Goal: Information Seeking & Learning: Compare options

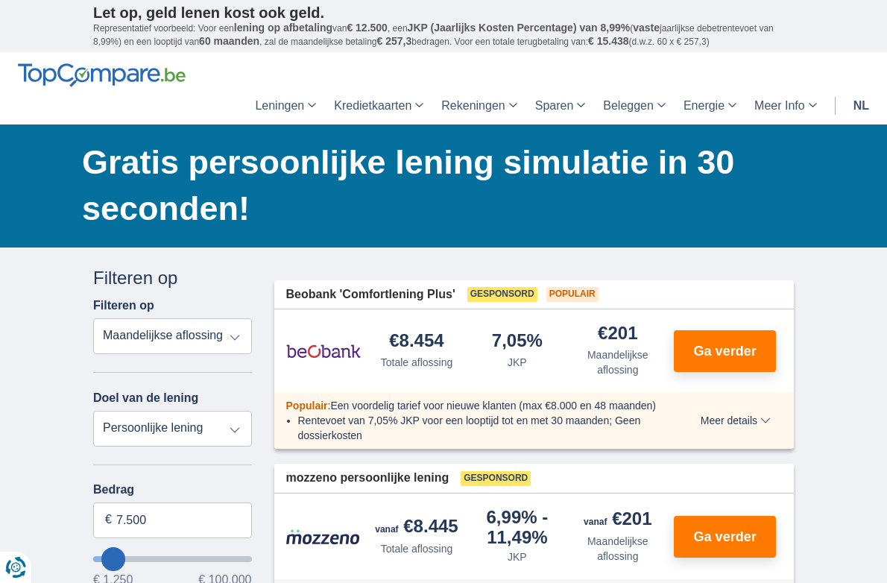
click at [197, 318] on select "Totale aflossing JKP Maandelijkse aflossing" at bounding box center [172, 336] width 159 height 36
click at [93, 318] on select "Totale aflossing JKP Maandelijkse aflossing" at bounding box center [172, 336] width 159 height 36
click at [196, 318] on select "Totale aflossing JKP Maandelijkse aflossing" at bounding box center [172, 336] width 159 height 36
click at [93, 411] on select "Persoonlijke lening Auto Moto / fiets Mobilhome / caravan Renovatie Energie Sch…" at bounding box center [172, 429] width 159 height 36
select select "renovationLoan"
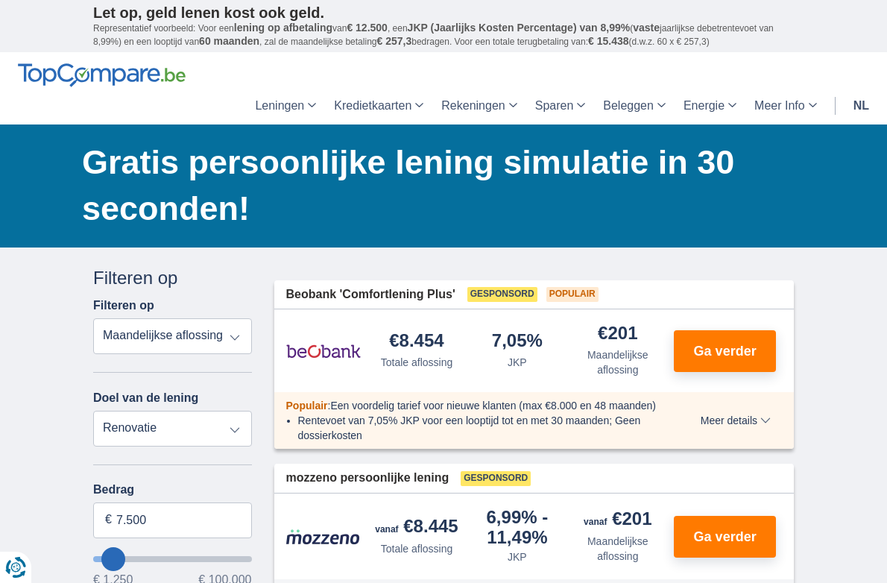
click option "Renovatie" at bounding box center [0, 0] width 0 height 0
type input "15.000"
type input "15250"
select select "60"
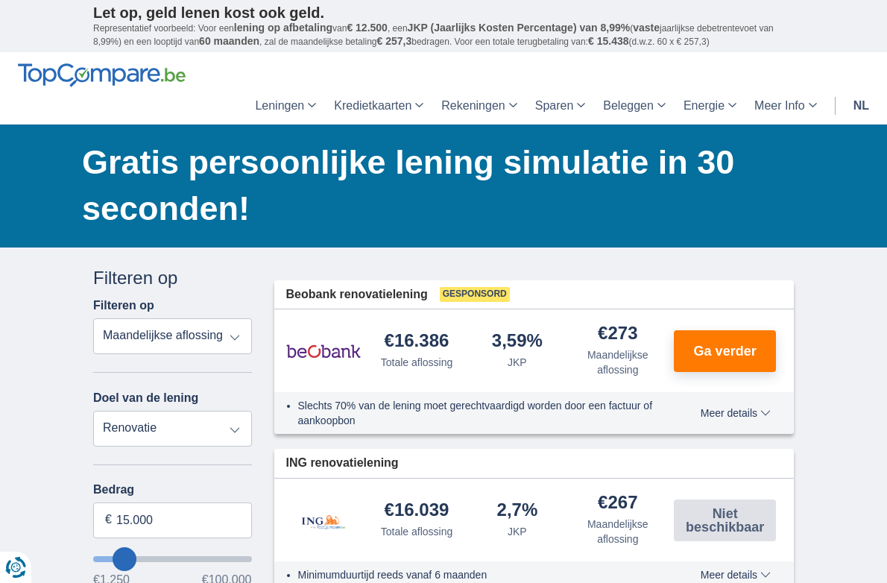
click at [93, 411] on select "Persoonlijke lening Auto Moto / fiets Mobilhome / caravan Renovatie Energie Sch…" at bounding box center [172, 429] width 159 height 36
select select "personalLoan"
click option "Persoonlijke lening" at bounding box center [0, 0] width 0 height 0
type input "7.500"
type input "7250"
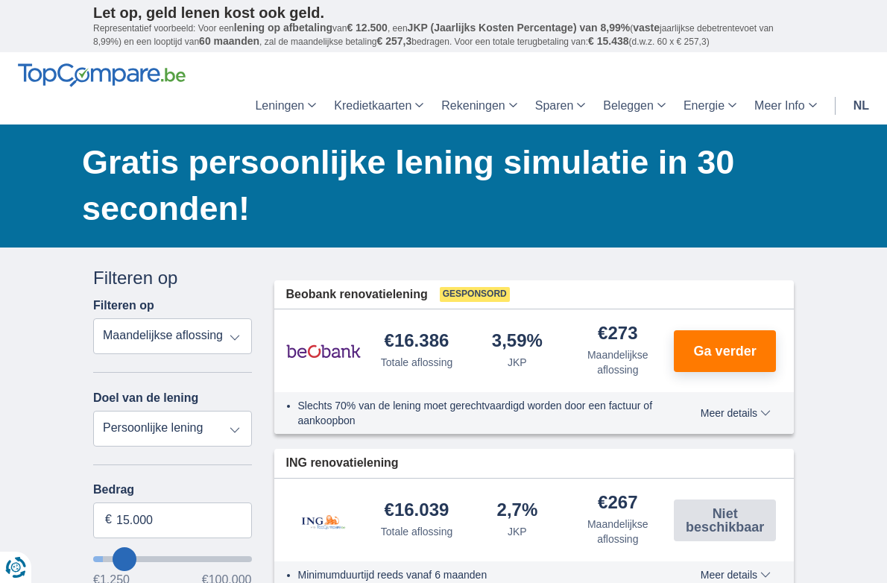
select select "42"
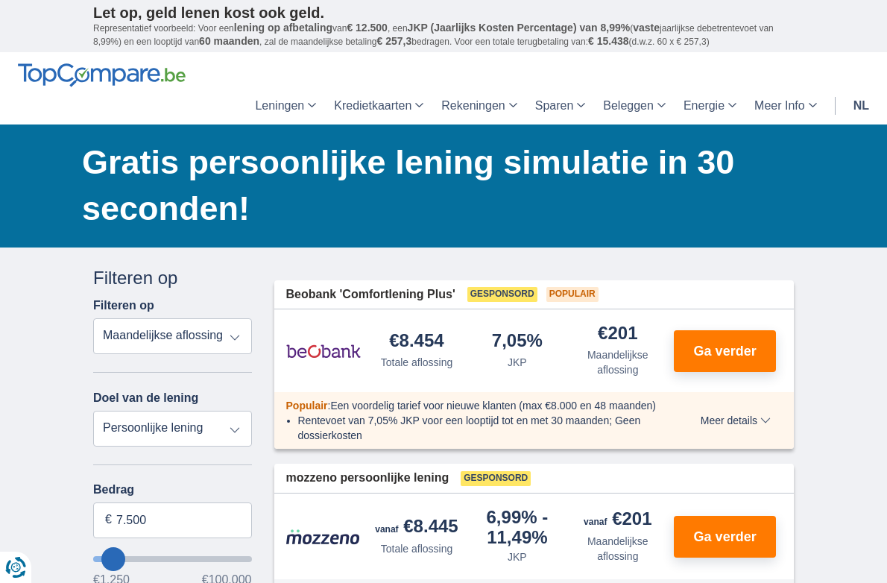
click at [93, 411] on select "Persoonlijke lening Auto Moto / fiets Mobilhome / caravan Renovatie Energie Sch…" at bounding box center [172, 429] width 159 height 36
select select "renovationLoan"
click option "Renovatie" at bounding box center [0, 0] width 0 height 0
type input "15.000"
type input "15250"
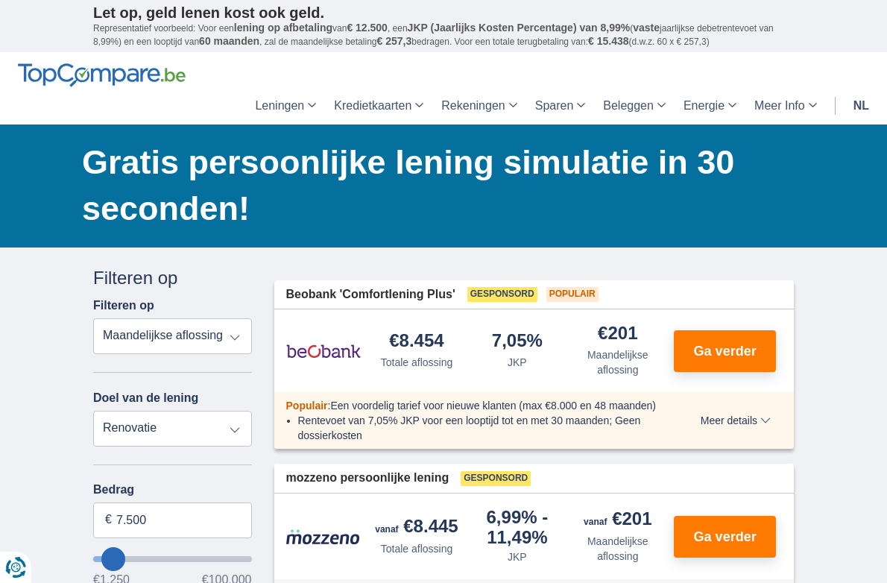
select select "60"
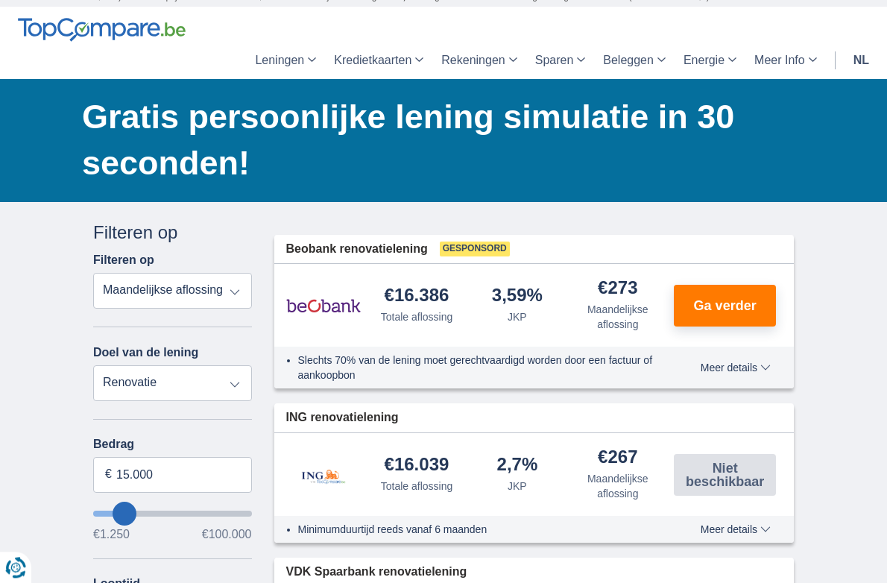
scroll to position [78, 0]
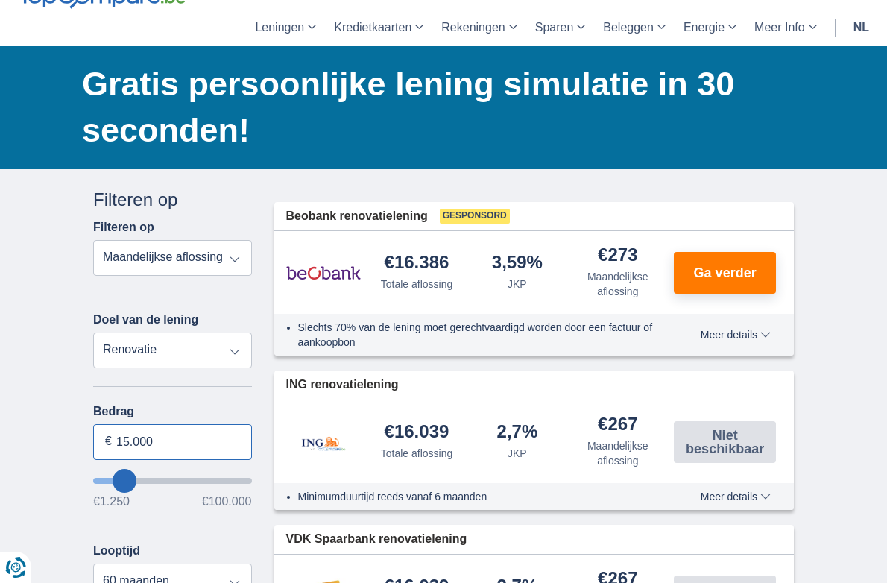
click at [111, 424] on input "15.000" at bounding box center [172, 442] width 159 height 36
type input "1"
type input "25.000"
type input "25250"
click at [93, 563] on select "12 maanden 18 maanden 24 maanden 30 maanden 36 maanden 42 maanden 48 maanden 60…" at bounding box center [172, 581] width 159 height 36
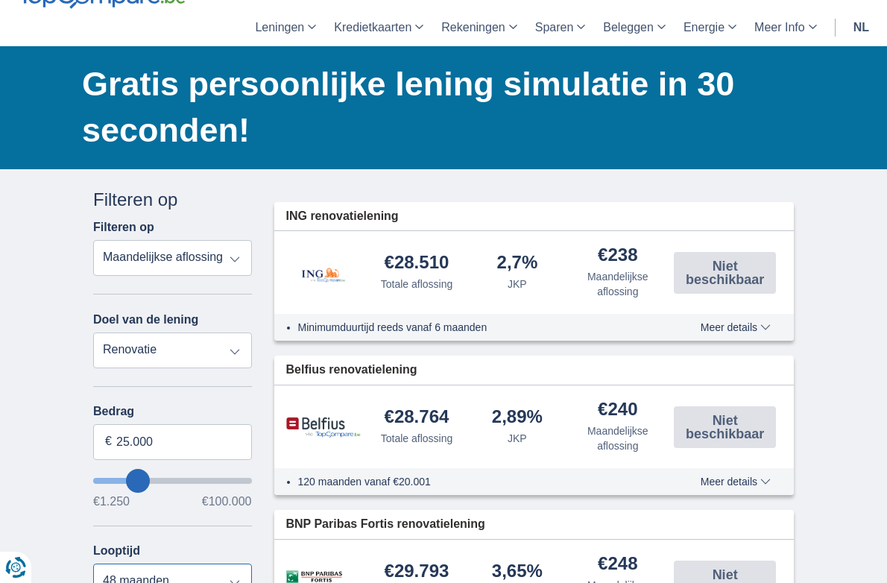
click option "48 maanden" at bounding box center [0, 0] width 0 height 0
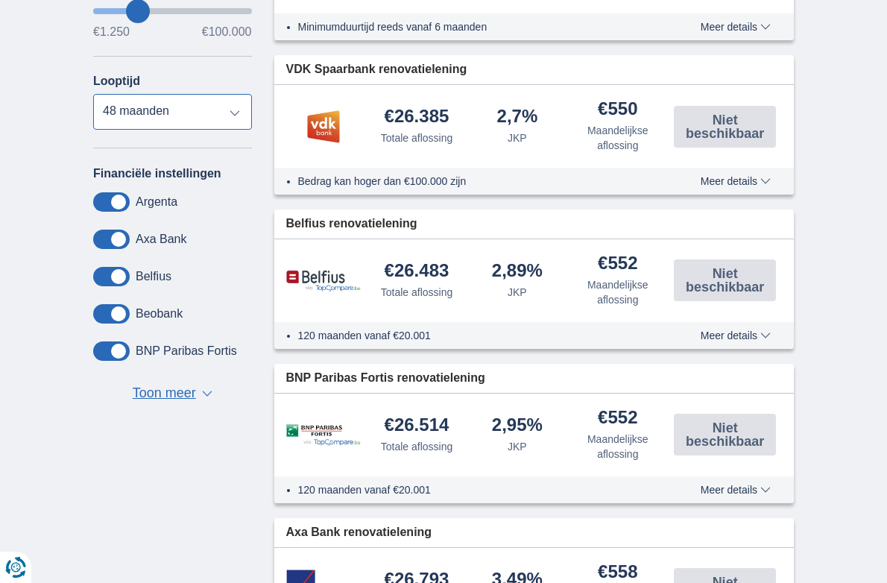
scroll to position [235, 0]
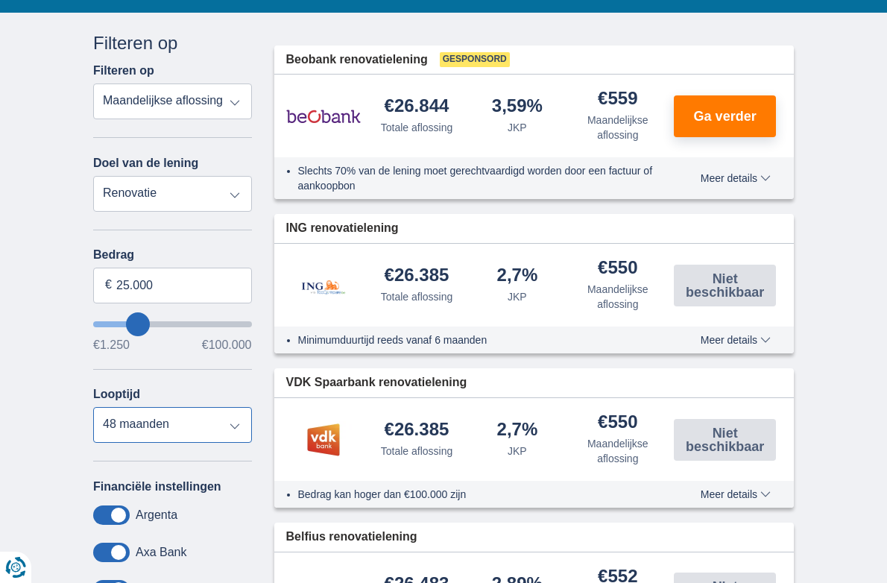
click at [93, 407] on select "12 maanden 18 maanden 24 maanden 30 maanden 36 maanden 42 maanden 48 maanden 60…" at bounding box center [172, 425] width 159 height 36
click option "36 maanden" at bounding box center [0, 0] width 0 height 0
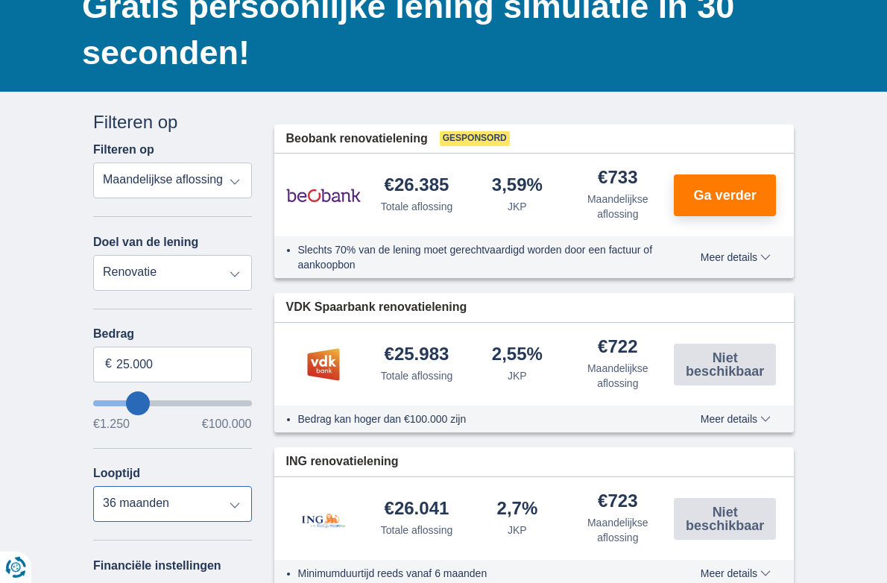
scroll to position [157, 0]
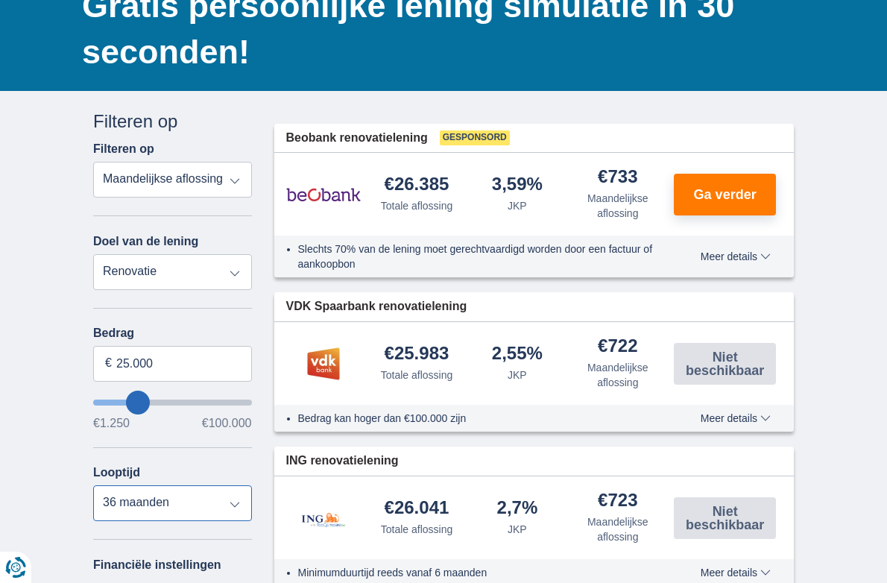
click at [93, 485] on select "12 maanden 18 maanden 24 maanden 30 maanden 36 maanden 42 maanden 48 maanden 60…" at bounding box center [172, 503] width 159 height 36
select select "48"
click option "48 maanden" at bounding box center [0, 0] width 0 height 0
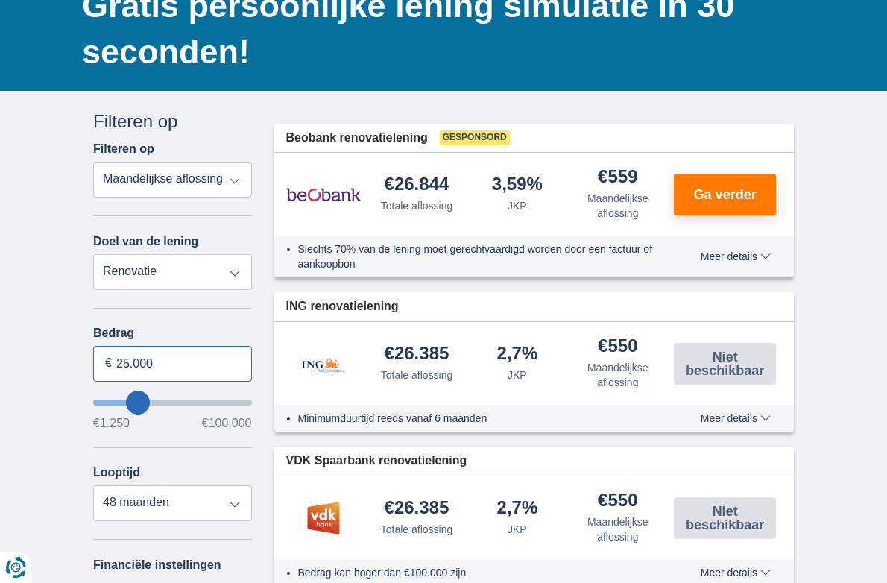
click at [93, 346] on input "25.000" at bounding box center [172, 364] width 159 height 36
type input "2"
type input "30.000"
type input "30250"
click at [93, 485] on select "12 maanden 18 maanden 24 maanden 30 maanden 36 maanden 42 maanden 48 maanden 60…" at bounding box center [172, 503] width 159 height 36
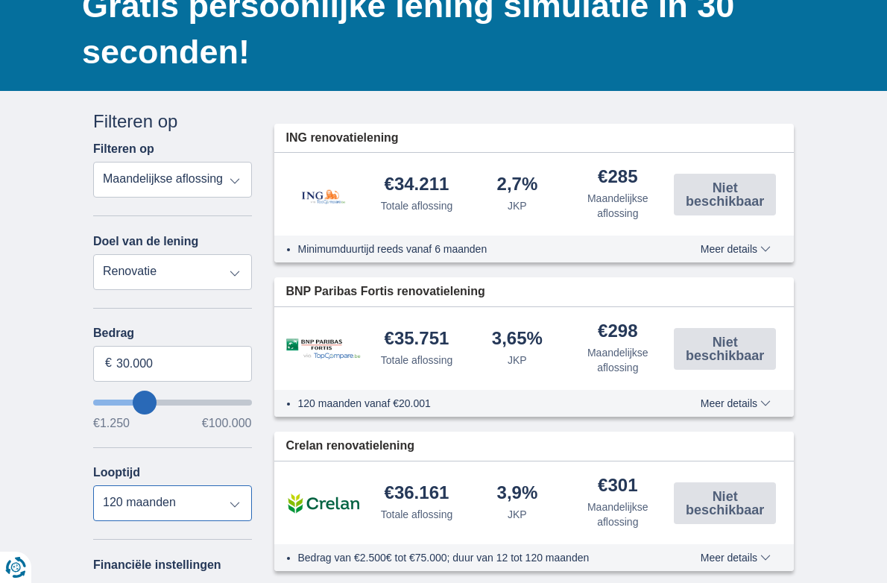
click option "48 maanden" at bounding box center [0, 0] width 0 height 0
click at [93, 485] on select "12 maanden 18 maanden 24 maanden 30 maanden 36 maanden 42 maanden 48 maanden 60…" at bounding box center [172, 503] width 159 height 36
click option "48 maanden" at bounding box center [0, 0] width 0 height 0
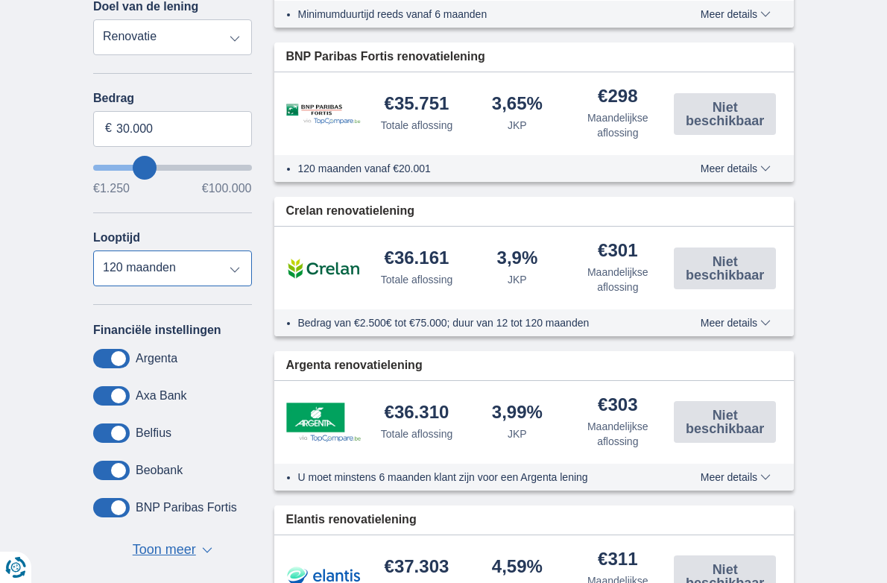
scroll to position [0, 0]
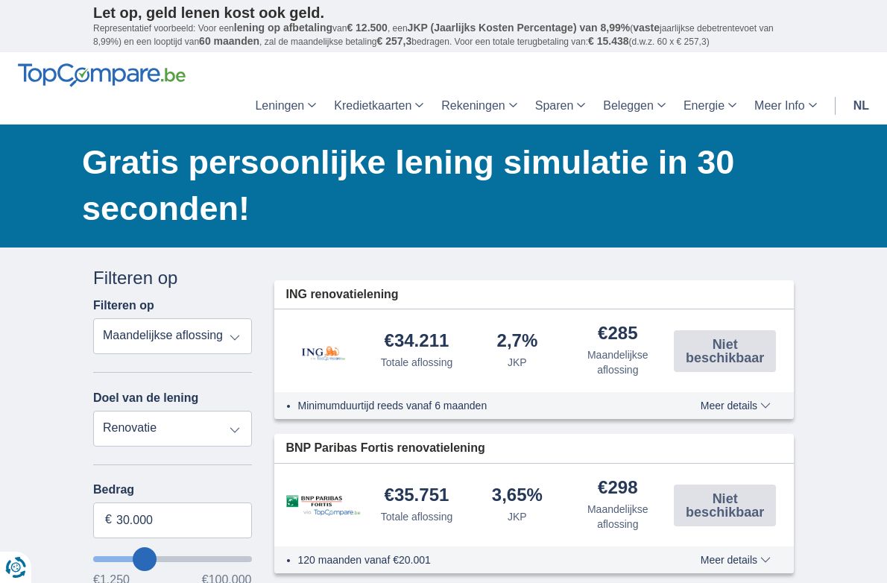
click at [93, 318] on select "Totale aflossing JKP Maandelijkse aflossing" at bounding box center [172, 336] width 159 height 36
click at [195, 318] on select "Totale aflossing JKP Maandelijkse aflossing" at bounding box center [172, 336] width 159 height 36
click at [93, 411] on select "Persoonlijke lening Auto Moto / fiets Mobilhome / caravan Renovatie Energie Sch…" at bounding box center [172, 429] width 159 height 36
click option "Renovatie" at bounding box center [0, 0] width 0 height 0
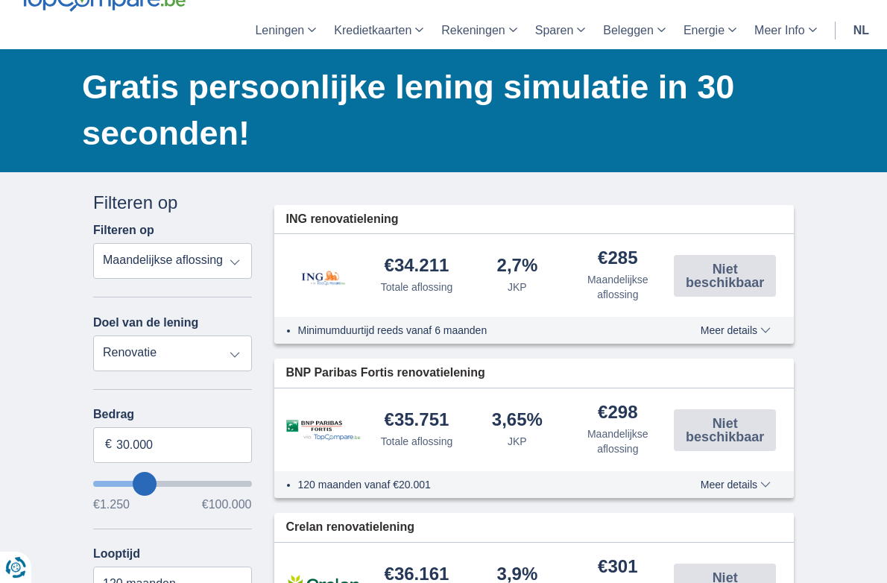
scroll to position [235, 0]
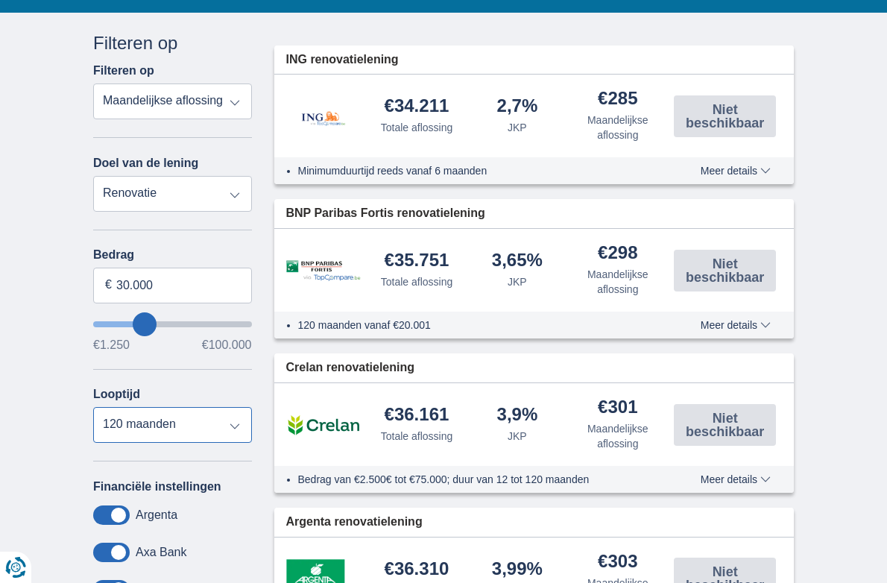
click at [93, 407] on select "12 maanden 18 maanden 24 maanden 30 maanden 36 maanden 42 maanden 48 maanden 60…" at bounding box center [172, 425] width 159 height 36
click option "60 maanden" at bounding box center [0, 0] width 0 height 0
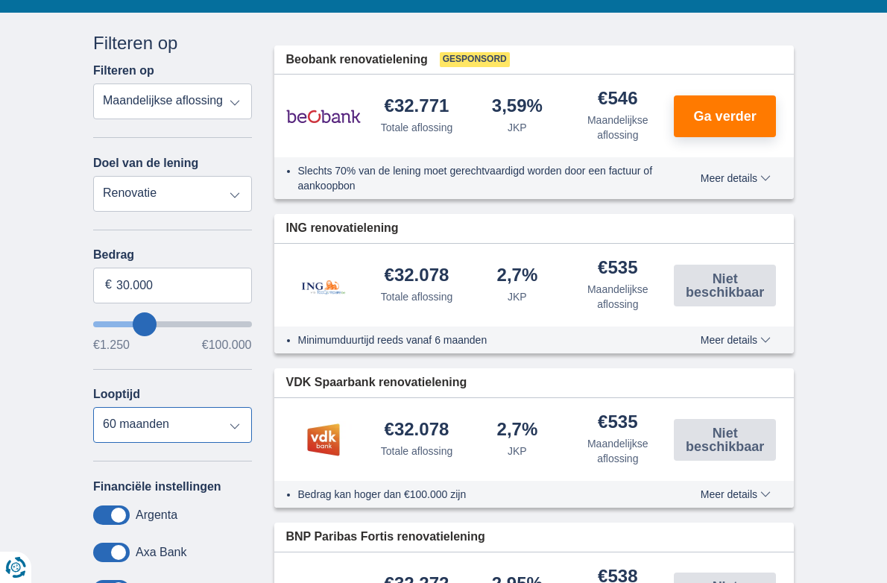
click at [93, 407] on select "12 maanden 18 maanden 24 maanden 30 maanden 36 maanden 42 maanden 48 maanden 60…" at bounding box center [172, 425] width 159 height 36
select select "48"
click option "48 maanden" at bounding box center [0, 0] width 0 height 0
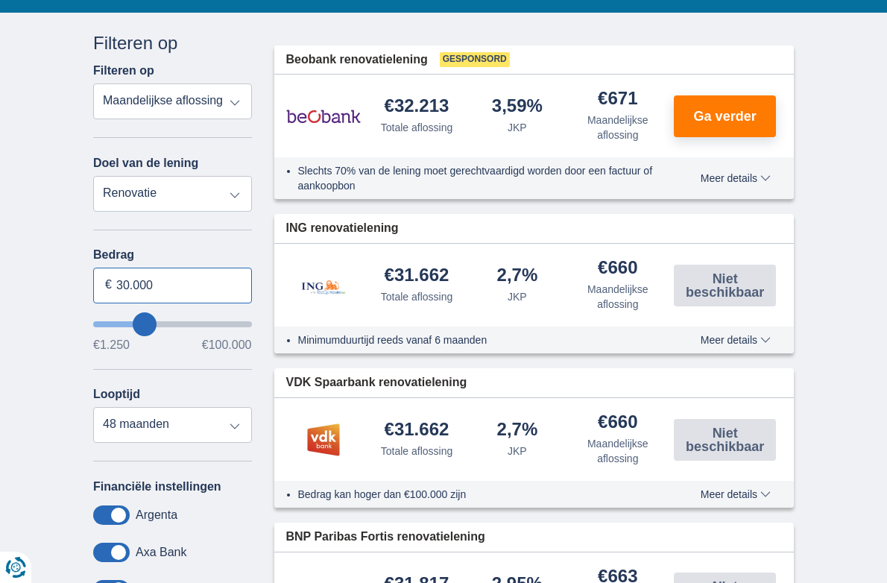
click at [95, 268] on input "30.000" at bounding box center [172, 286] width 159 height 36
type input "3"
type input "25.000"
type input "25250"
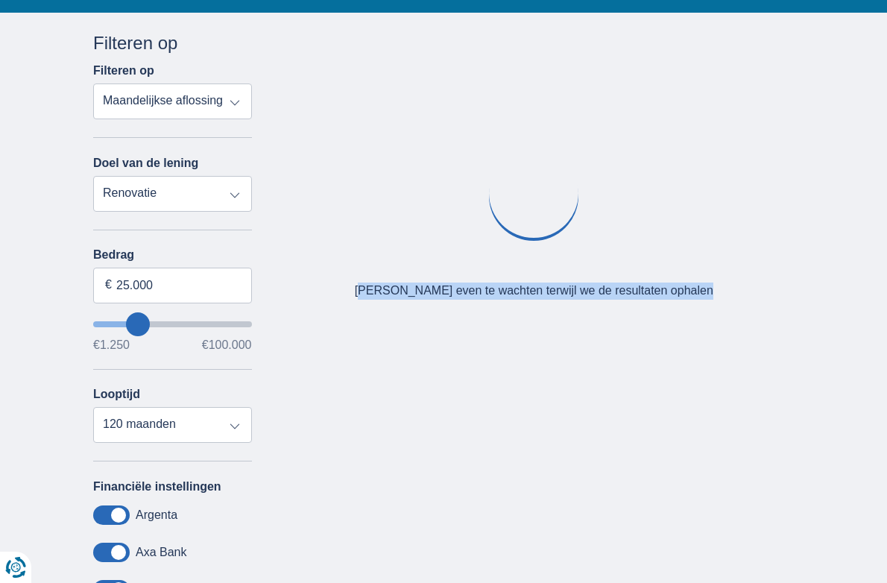
click at [225, 264] on div "Annuleren Filters Filteren op Filteren op Totale aflossing JKP Maandelijkse afl…" at bounding box center [443, 385] width 723 height 709
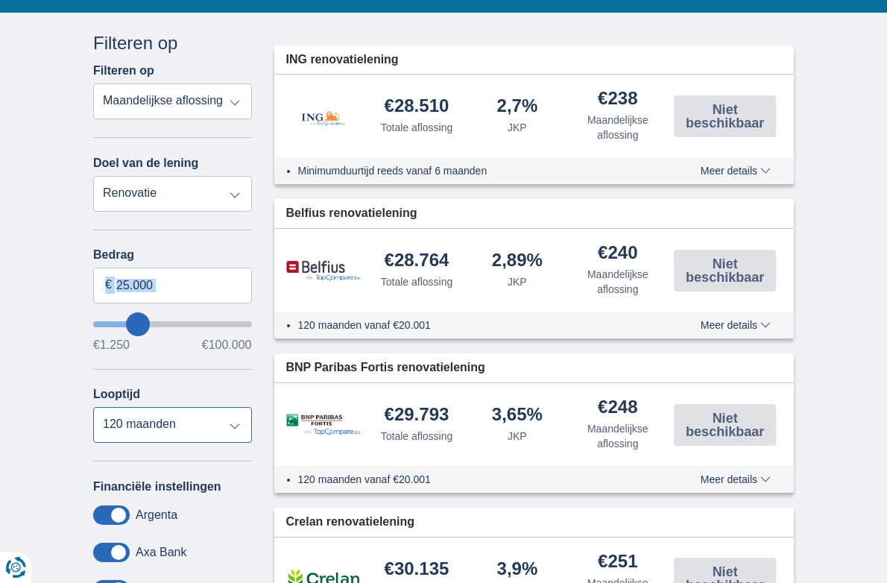
click at [93, 407] on select "12 maanden 18 maanden 24 maanden 30 maanden 36 maanden 42 maanden 48 maanden 60…" at bounding box center [172, 425] width 159 height 36
click option "42 maanden" at bounding box center [0, 0] width 0 height 0
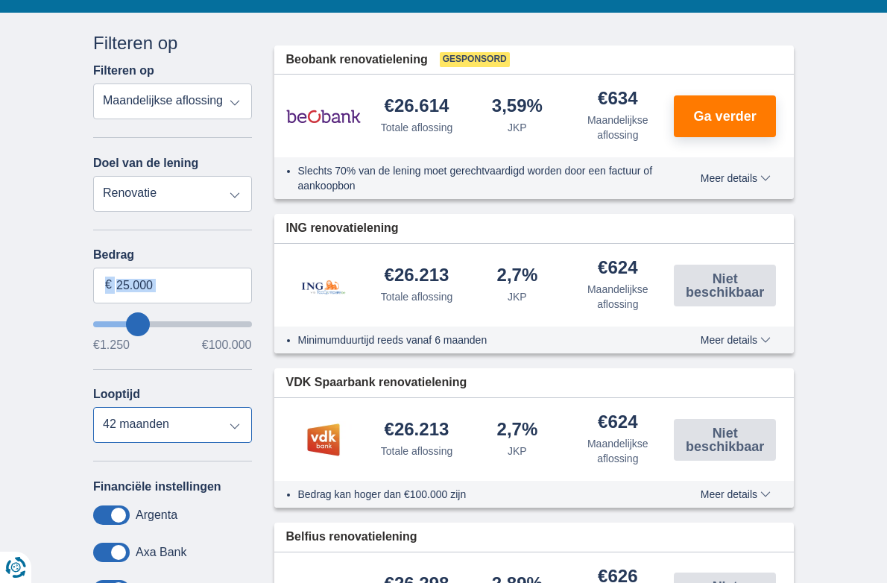
click at [93, 407] on select "12 maanden 18 maanden 24 maanden 30 maanden 36 maanden 42 maanden 48 maanden 60…" at bounding box center [172, 425] width 159 height 36
select select "48"
click option "48 maanden" at bounding box center [0, 0] width 0 height 0
click at [225, 346] on div "Annuleren Filters Filteren op Filteren op Totale aflossing JKP Maandelijkse afl…" at bounding box center [172, 385] width 181 height 709
